Goal: Task Accomplishment & Management: Use online tool/utility

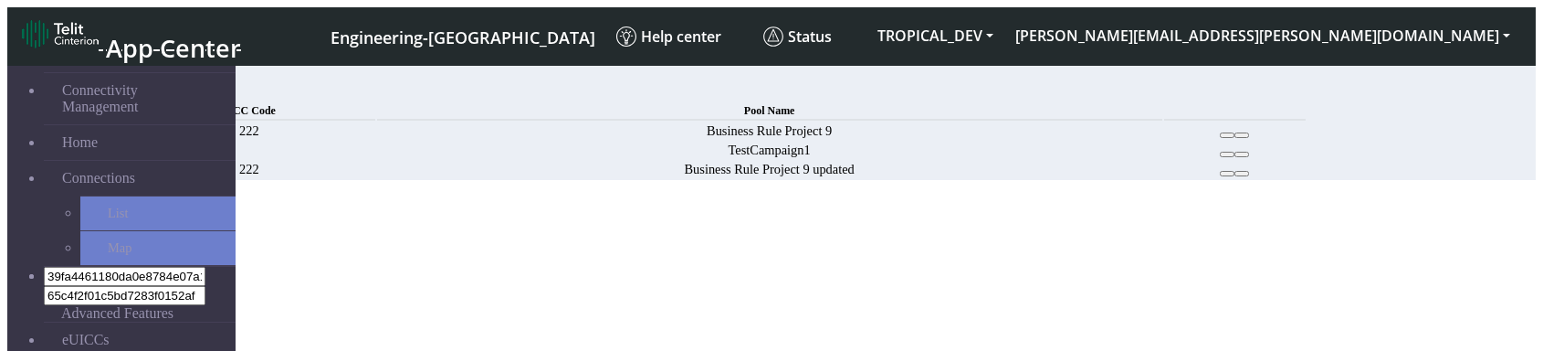
click at [1272, 121] on th at bounding box center [1235, 110] width 142 height 19
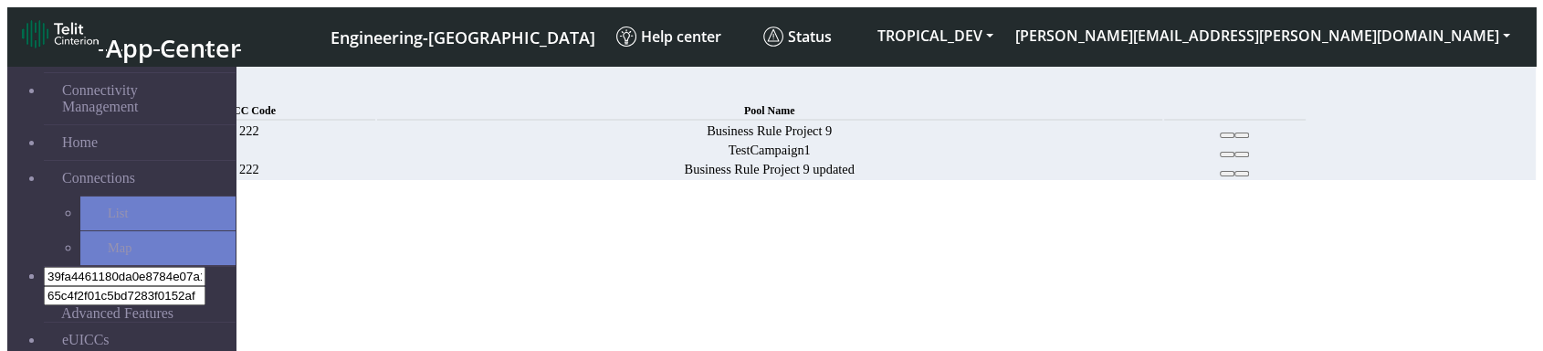
click at [1227, 135] on icon at bounding box center [1227, 135] width 0 height 0
click at [1242, 135] on icon at bounding box center [1242, 135] width 0 height 0
click at [1237, 140] on td at bounding box center [1235, 130] width 142 height 17
click at [1249, 138] on button at bounding box center [1242, 134] width 15 height 5
click at [1235, 138] on button at bounding box center [1227, 134] width 15 height 5
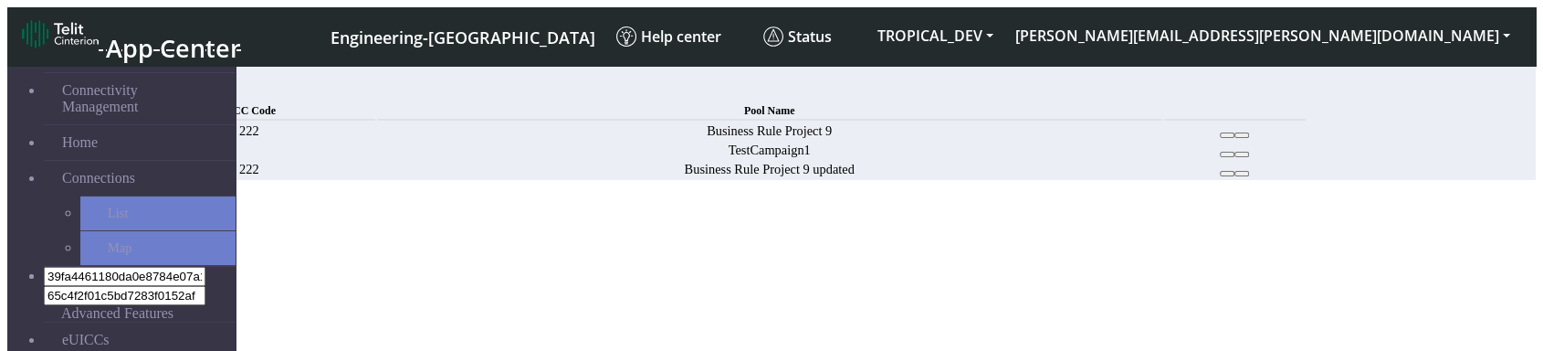
click at [1249, 157] on button at bounding box center [1242, 154] width 15 height 5
click at [1242, 154] on icon at bounding box center [1242, 154] width 0 height 0
click at [1227, 154] on icon at bounding box center [1227, 154] width 0 height 0
click at [1235, 138] on button at bounding box center [1227, 134] width 15 height 5
click at [1227, 135] on icon at bounding box center [1227, 135] width 0 height 0
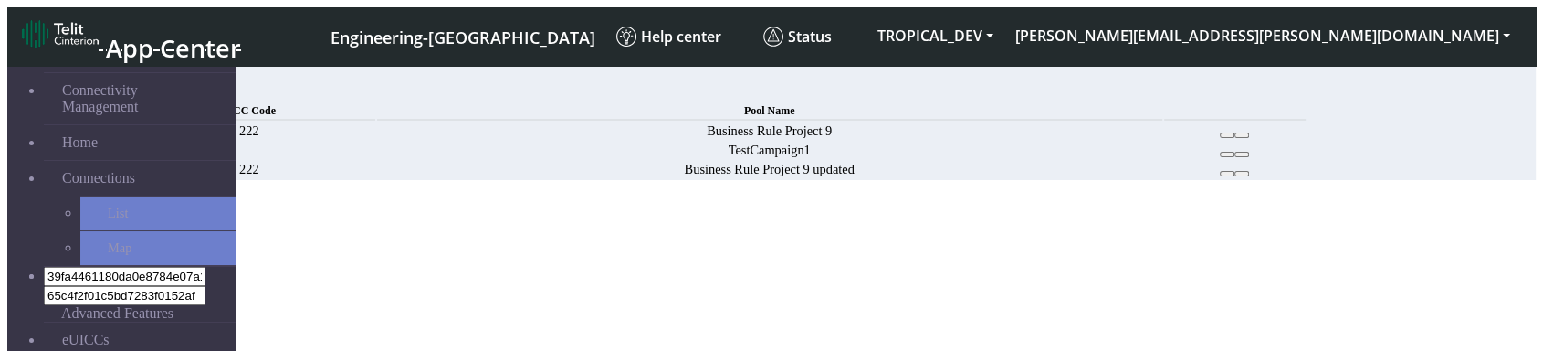
click at [855, 121] on th "Pool Name" at bounding box center [769, 110] width 785 height 19
click at [703, 178] on td "Business Rule Project 9 updated" at bounding box center [769, 169] width 785 height 17
click at [147, 99] on link "Add" at bounding box center [134, 91] width 26 height 16
